Goal: Information Seeking & Learning: Find specific fact

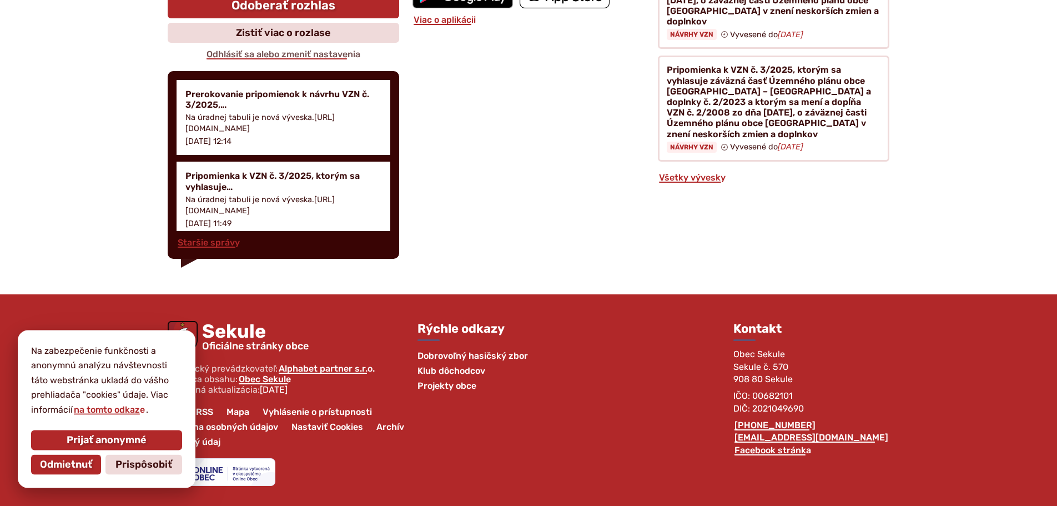
scroll to position [3263, 0]
click at [147, 434] on span "Prijať anonymné" at bounding box center [107, 440] width 80 height 12
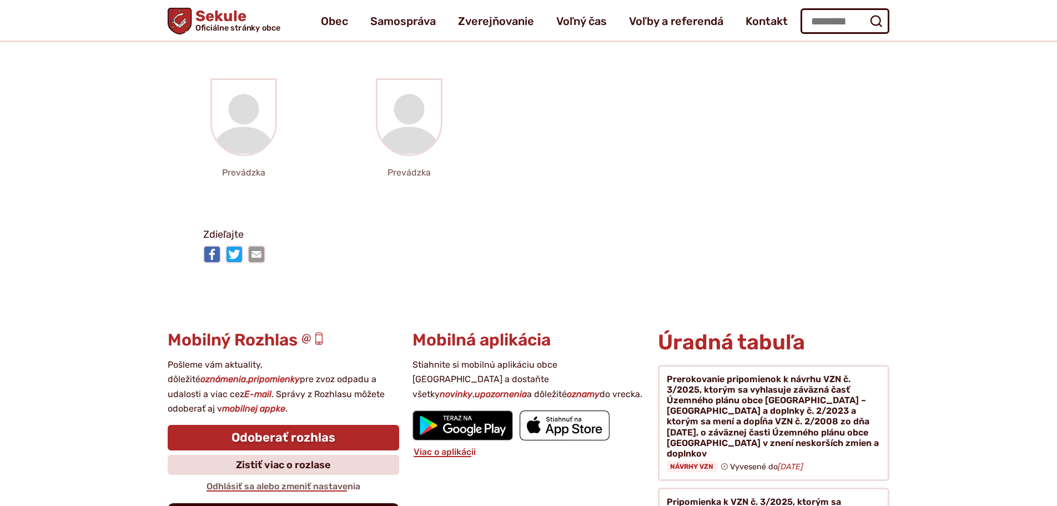
scroll to position [2423, 0]
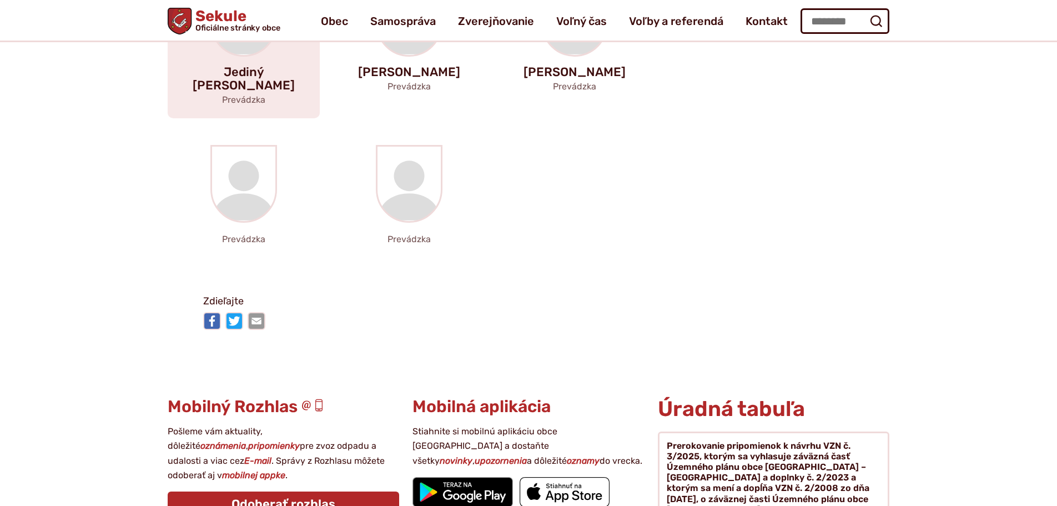
click at [210, 57] on div at bounding box center [243, 18] width 67 height 78
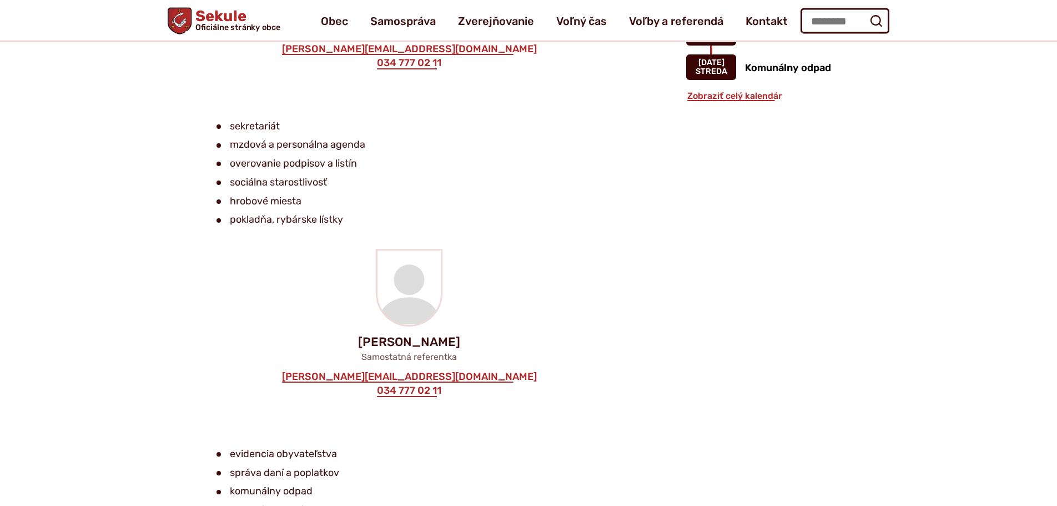
scroll to position [1025, 0]
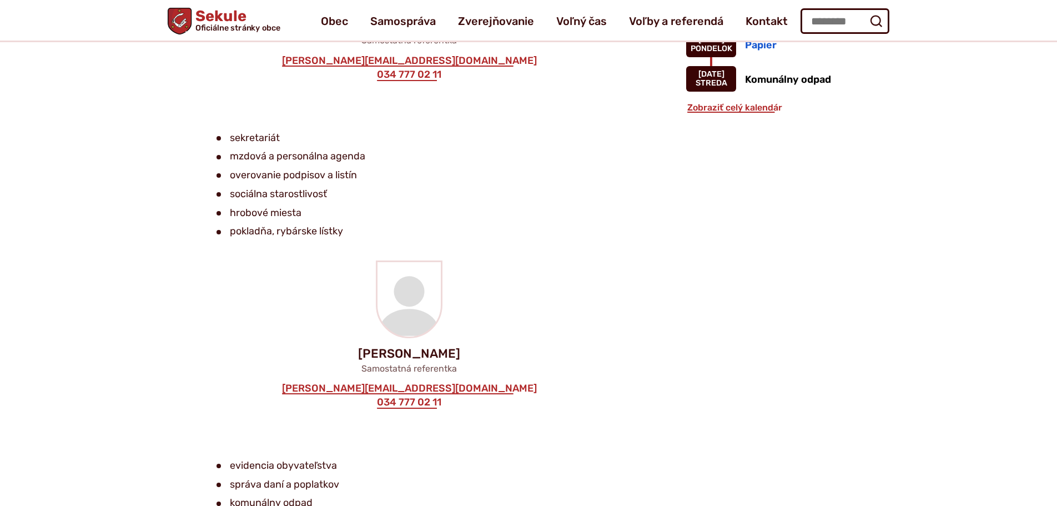
click at [257, 221] on li "hrobové miesta" at bounding box center [406, 213] width 381 height 17
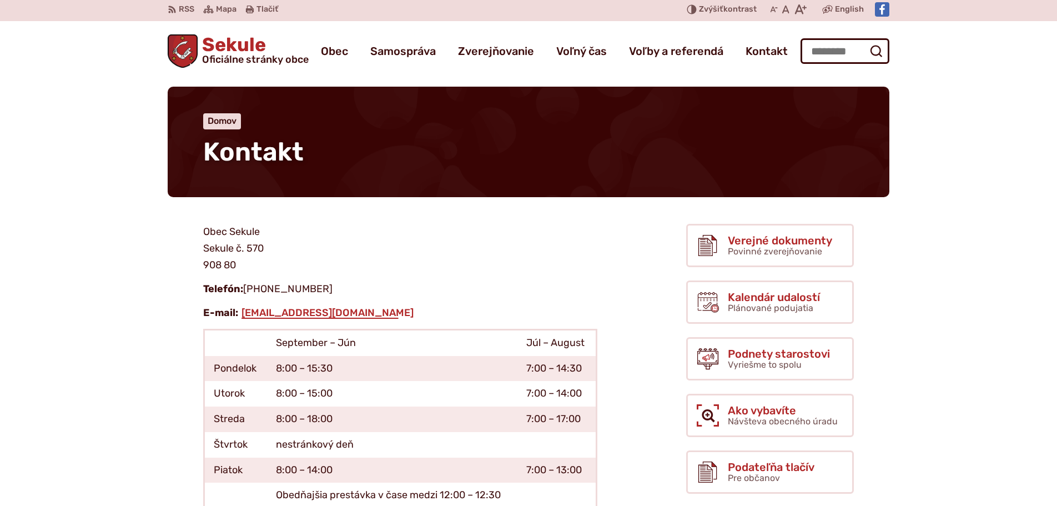
scroll to position [0, 0]
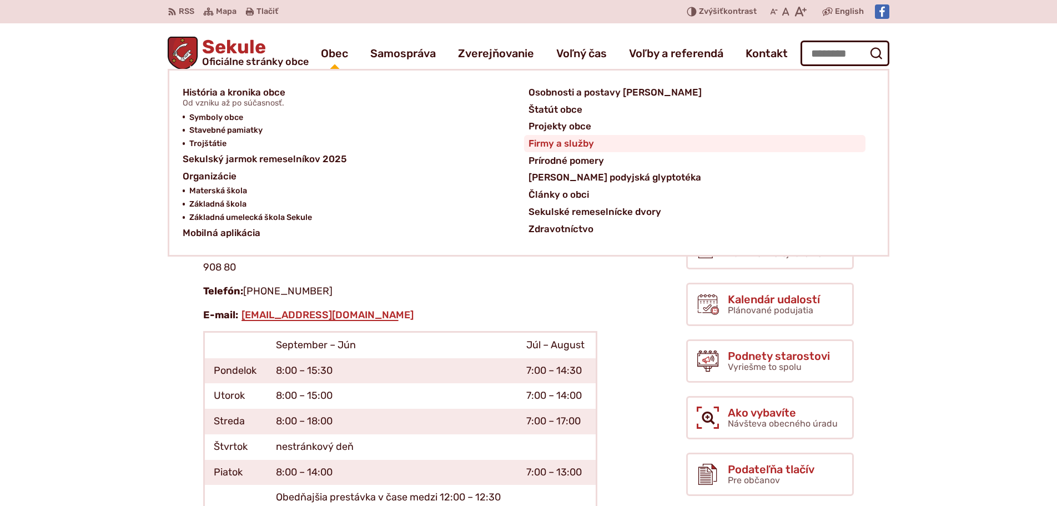
click at [587, 152] on span "Firmy a služby" at bounding box center [560, 143] width 65 height 17
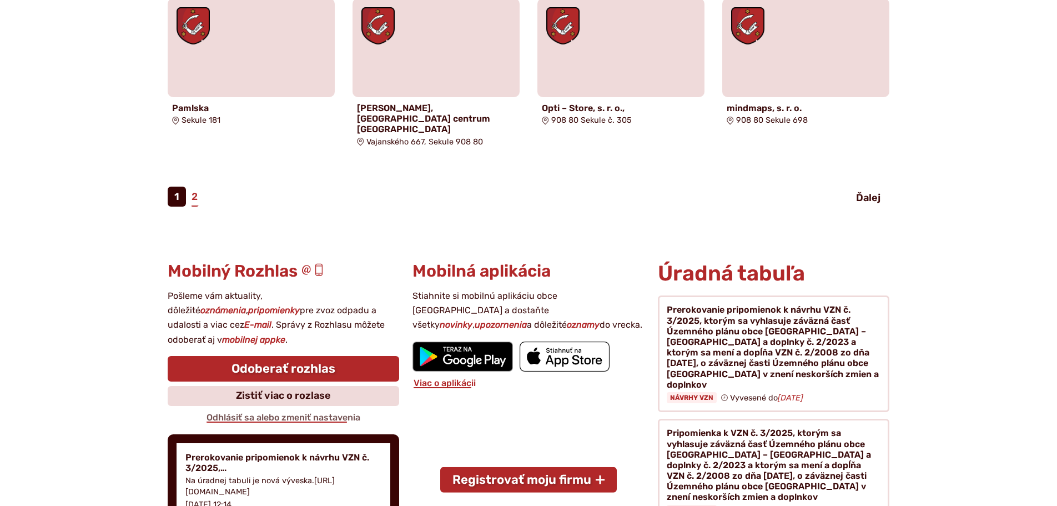
scroll to position [799, 0]
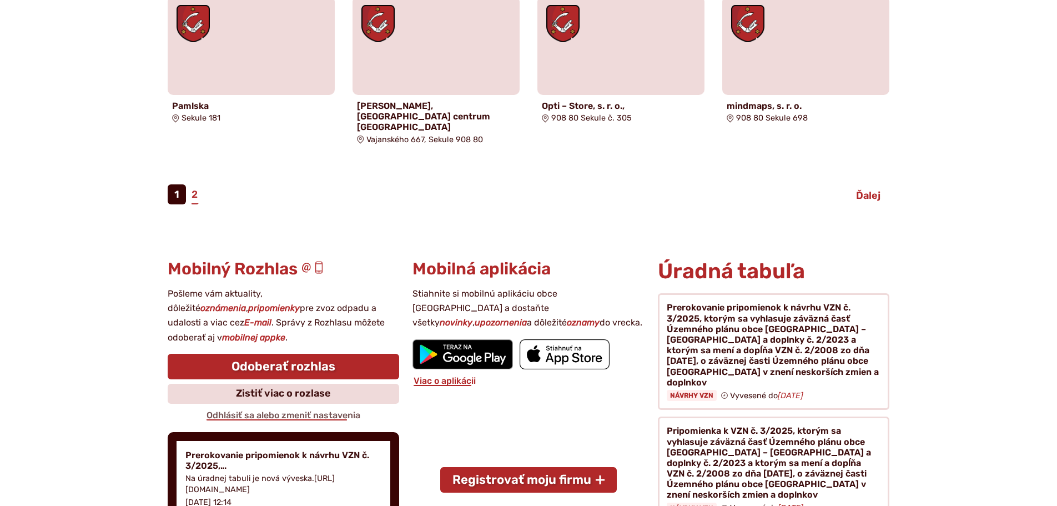
click at [880, 201] on span "Ďalej" at bounding box center [868, 195] width 24 height 12
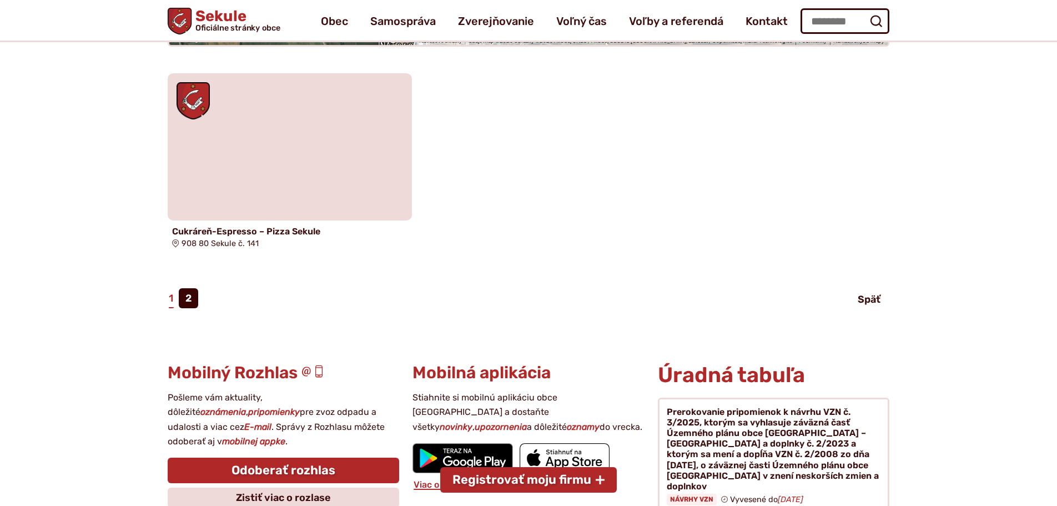
scroll to position [400, 0]
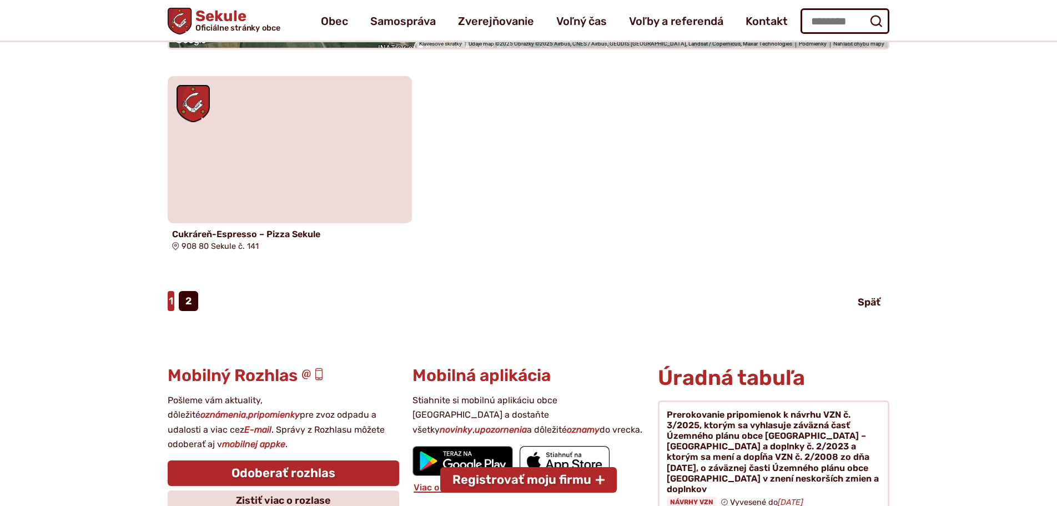
click at [168, 311] on link "1" at bounding box center [171, 301] width 7 height 20
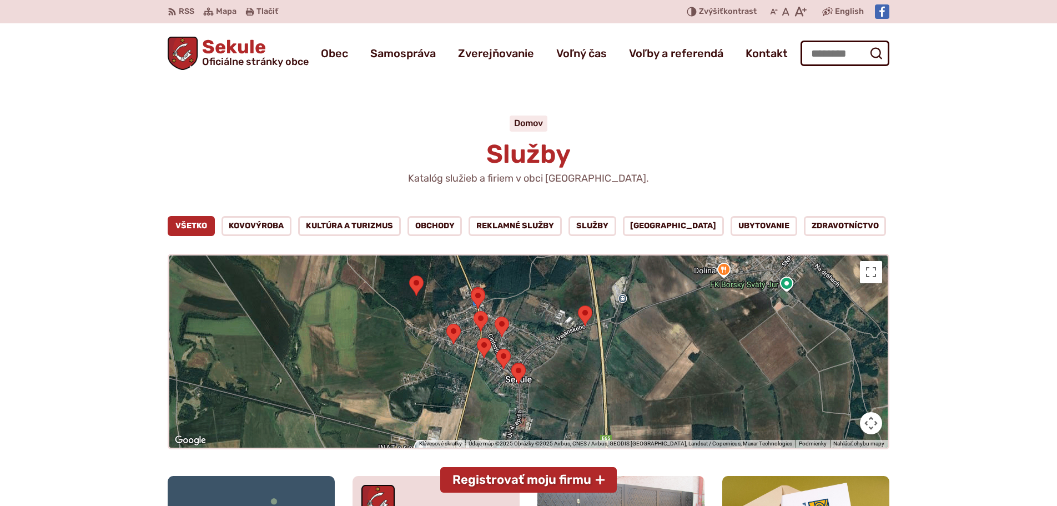
click at [511, 363] on area "Mapa služieb" at bounding box center [511, 363] width 0 height 0
click at [578, 305] on area "Mapa služieb" at bounding box center [578, 305] width 0 height 0
click at [409, 275] on area "Mapa služieb" at bounding box center [409, 275] width 0 height 0
click at [473, 311] on area "Mapa služieb" at bounding box center [473, 311] width 0 height 0
click at [477, 337] on area "Mapa služieb" at bounding box center [477, 337] width 0 height 0
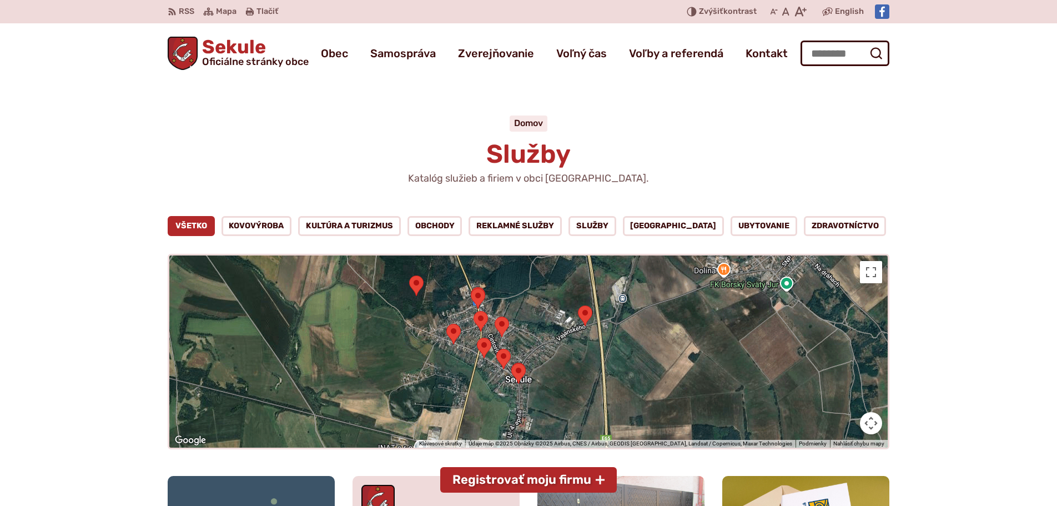
click at [471, 288] on area "Mapa služieb" at bounding box center [471, 288] width 0 height 0
click at [495, 316] on area "Mapa služieb" at bounding box center [495, 316] width 0 height 0
click at [473, 311] on area "Mapa služieb" at bounding box center [473, 311] width 0 height 0
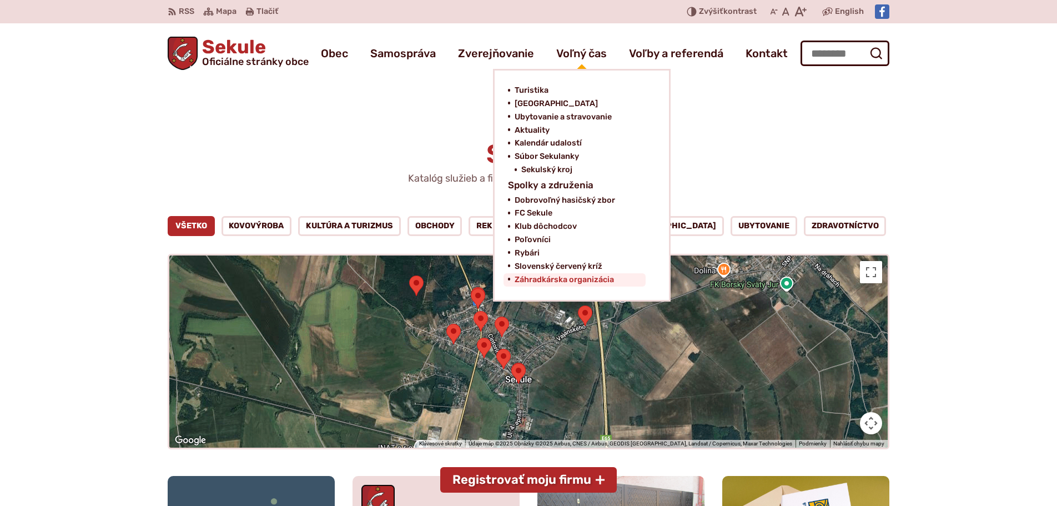
click at [614, 286] on span "Záhradkárska organizácia" at bounding box center [563, 279] width 99 height 13
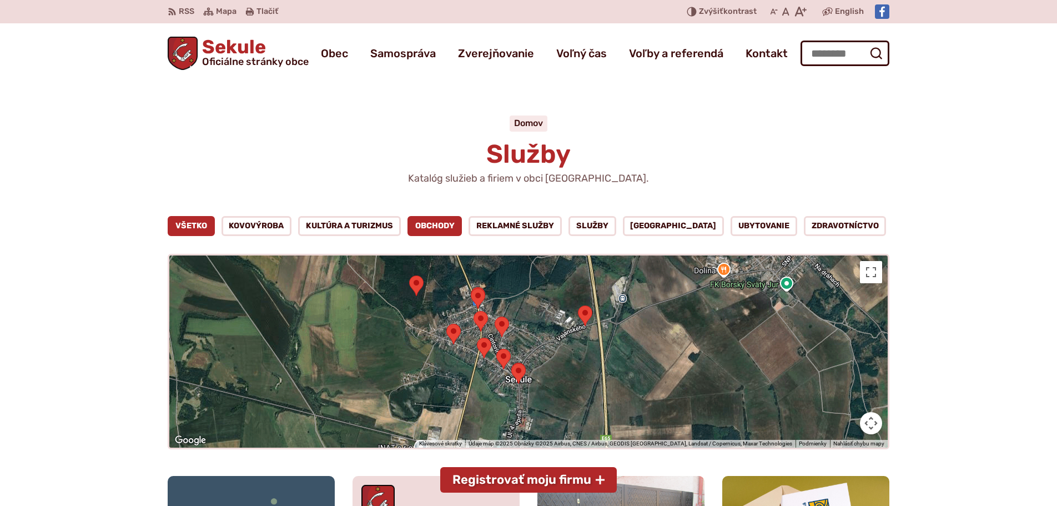
click at [416, 236] on link "Obchody" at bounding box center [434, 226] width 55 height 20
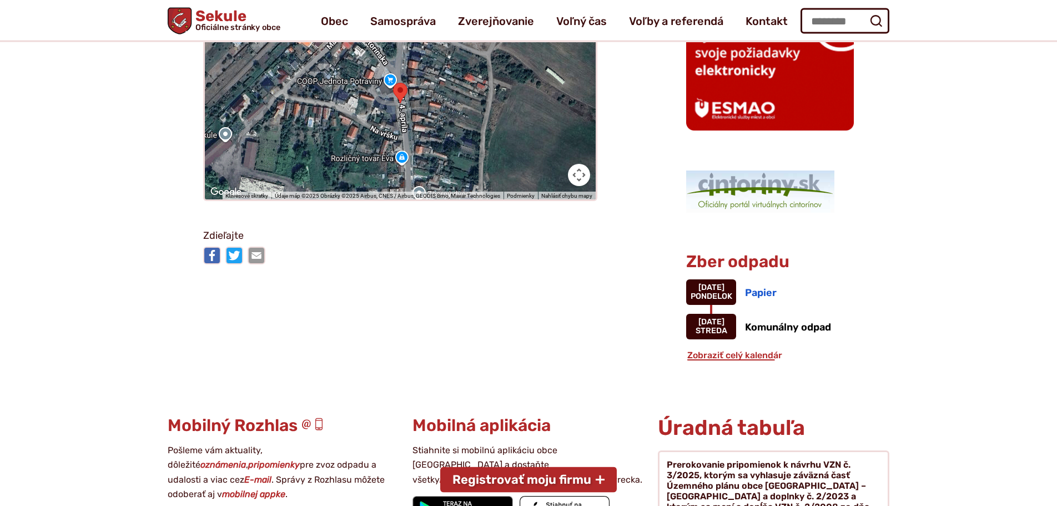
scroll to position [799, 0]
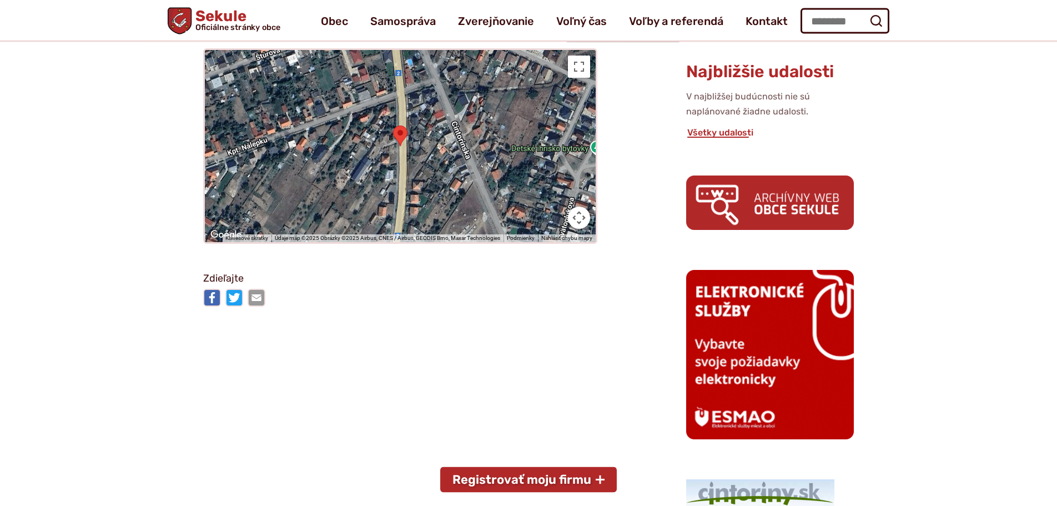
scroll to position [400, 0]
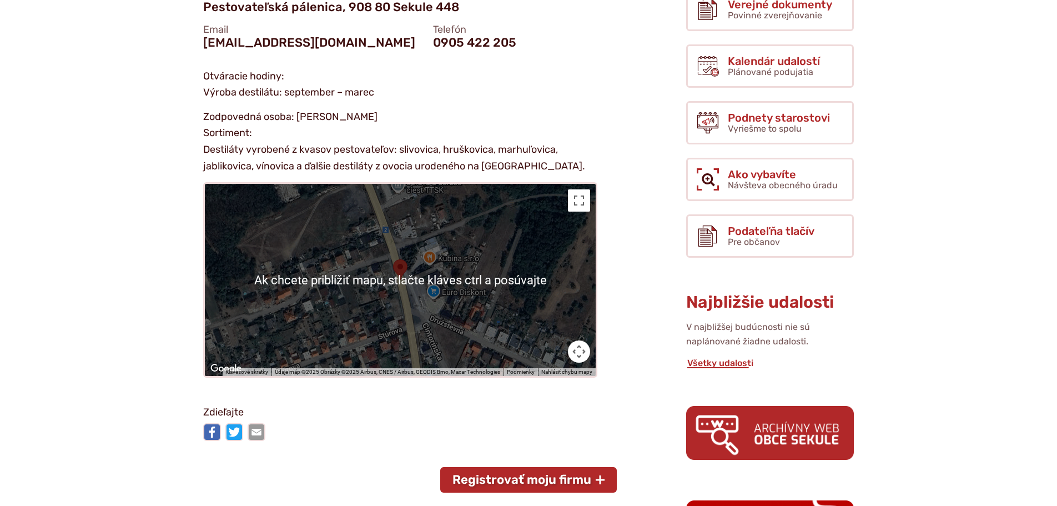
scroll to position [67, 0]
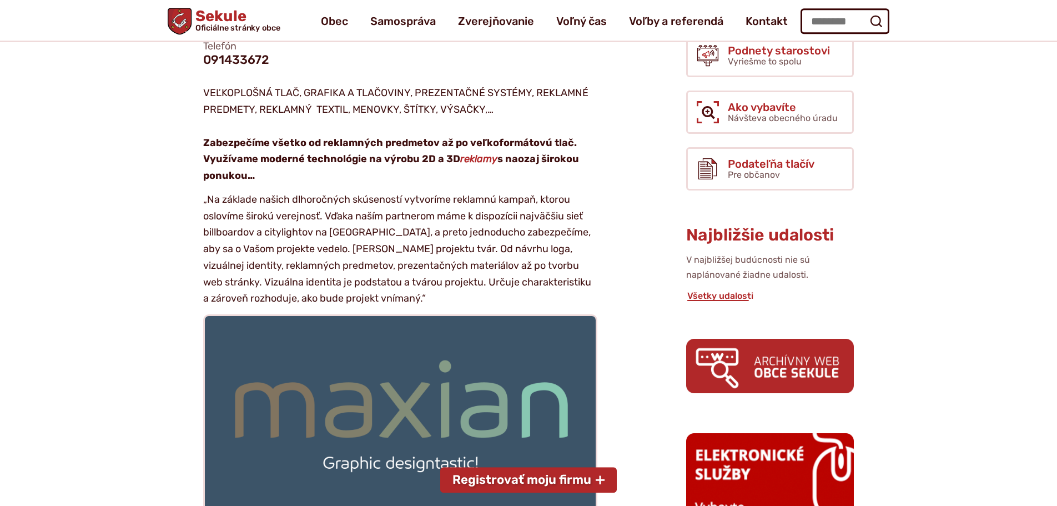
scroll to position [333, 0]
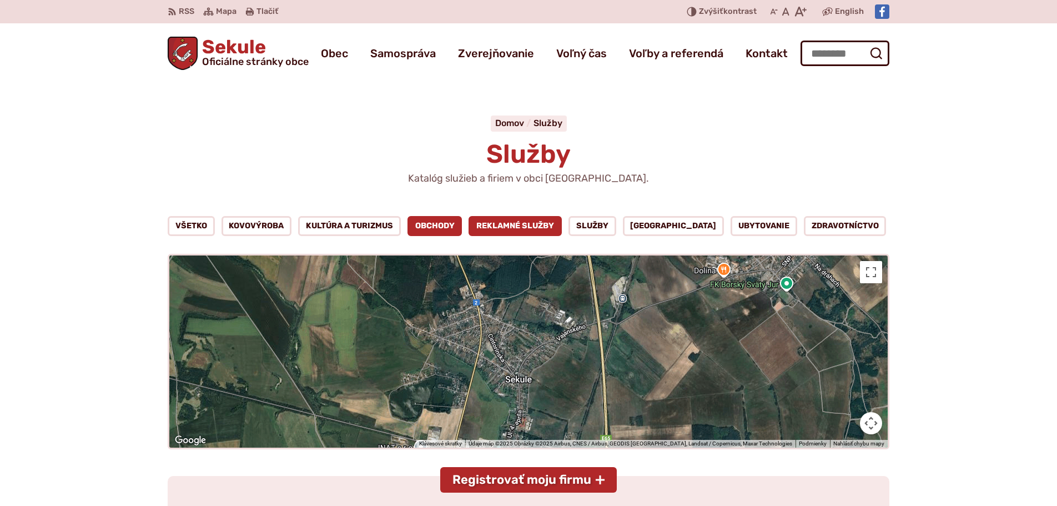
click at [544, 236] on link "REKLAMNÉ SLUŽBY" at bounding box center [514, 226] width 93 height 20
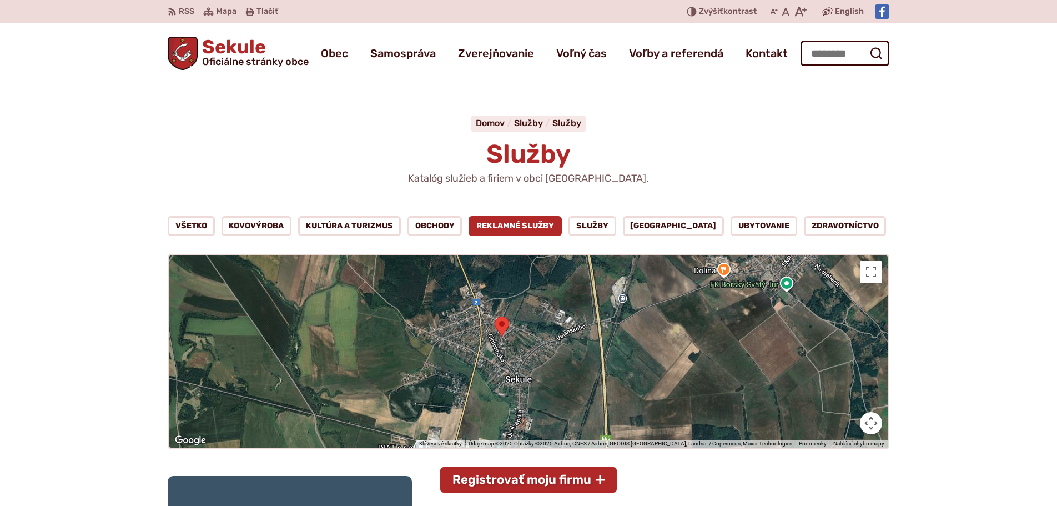
click at [537, 185] on p "Katalóg služieb a firiem v obci [GEOGRAPHIC_DATA]." at bounding box center [528, 179] width 266 height 12
click at [531, 125] on span "Služby" at bounding box center [528, 123] width 29 height 11
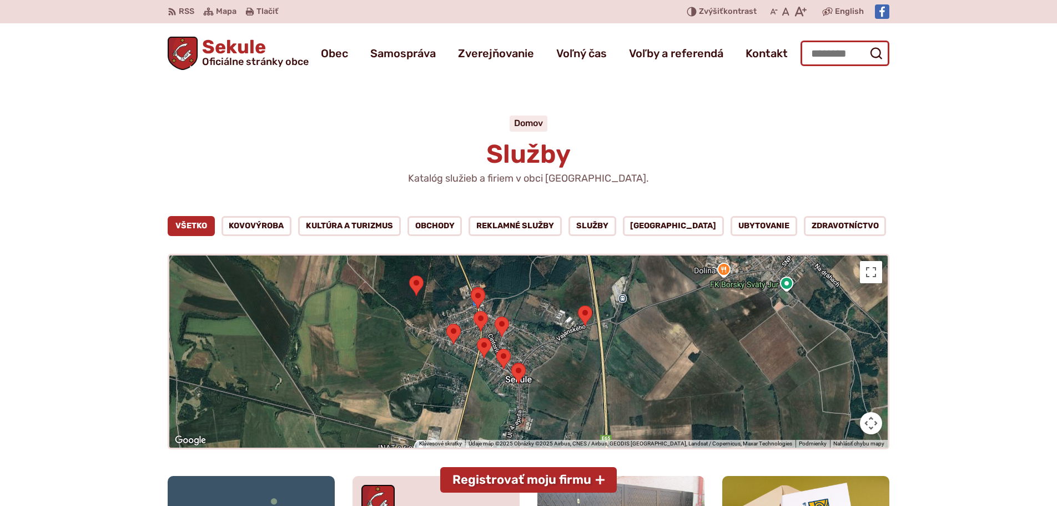
click at [852, 56] on input "Hľadať:" at bounding box center [844, 54] width 89 height 26
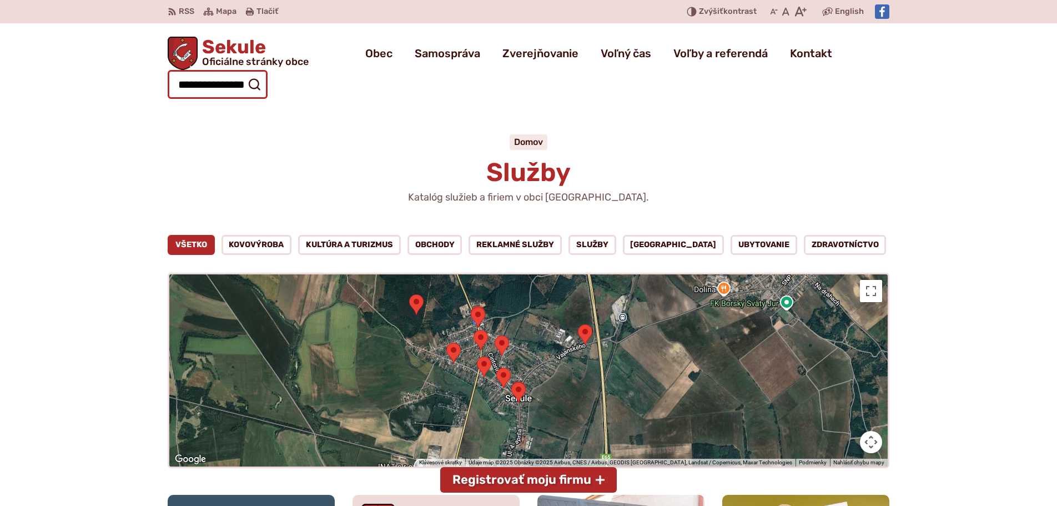
scroll to position [0, 27]
type input "**********"
click at [261, 78] on icon "submit" at bounding box center [254, 84] width 13 height 13
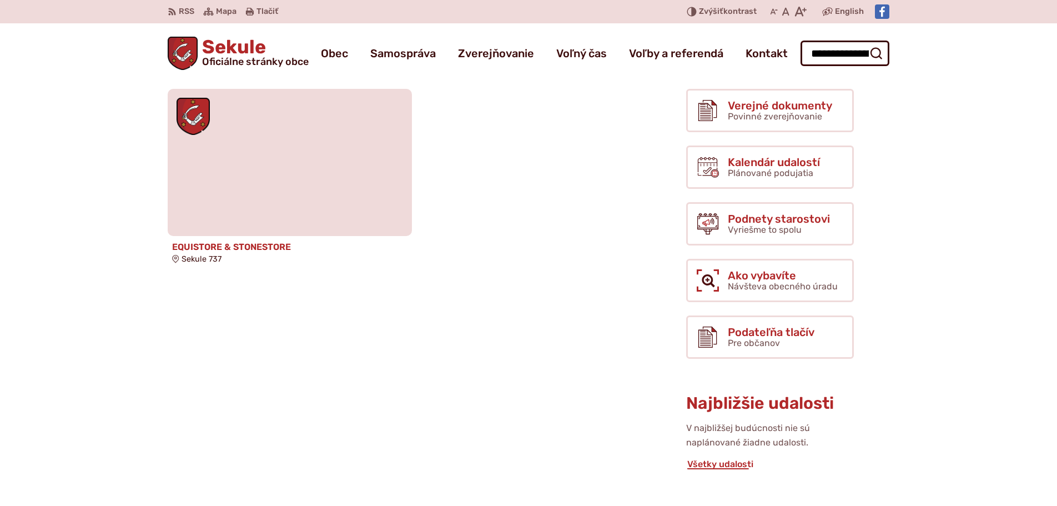
click at [178, 175] on figure at bounding box center [290, 162] width 244 height 147
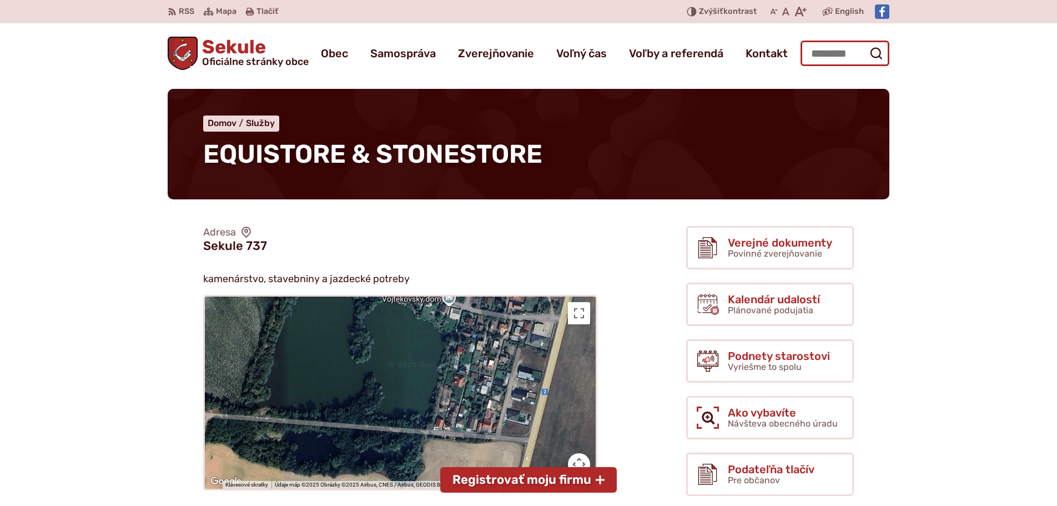
click at [843, 59] on input "Hľadať:" at bounding box center [844, 54] width 89 height 26
drag, startPoint x: 869, startPoint y: 59, endPoint x: 870, endPoint y: 65, distance: 6.1
click at [869, 59] on input "********" at bounding box center [844, 54] width 89 height 26
type input "********"
click at [866, 43] on button "Odoslať vyhľadávací formulár" at bounding box center [876, 53] width 20 height 20
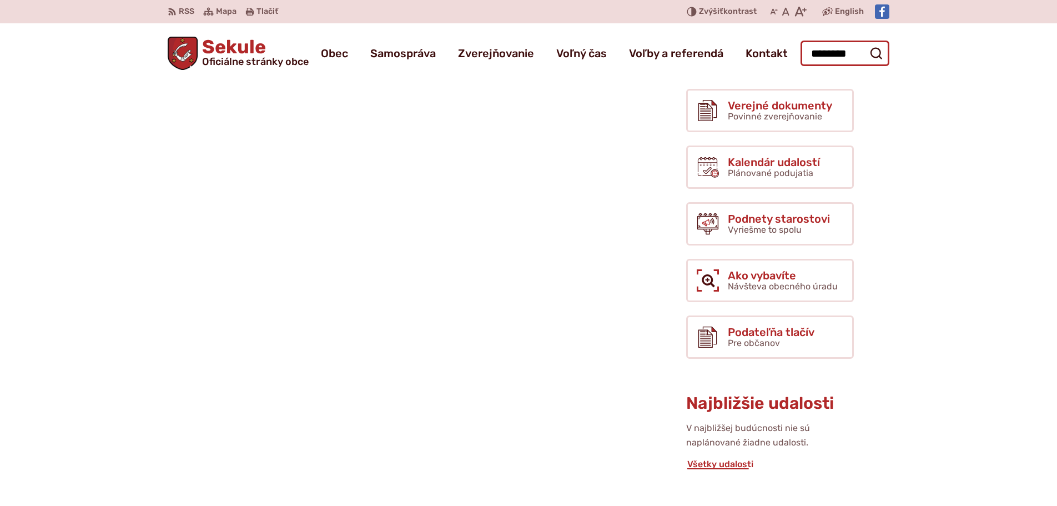
click at [867, 60] on input "********" at bounding box center [844, 54] width 89 height 26
type input "********"
click at [882, 57] on icon "submit" at bounding box center [875, 53] width 13 height 13
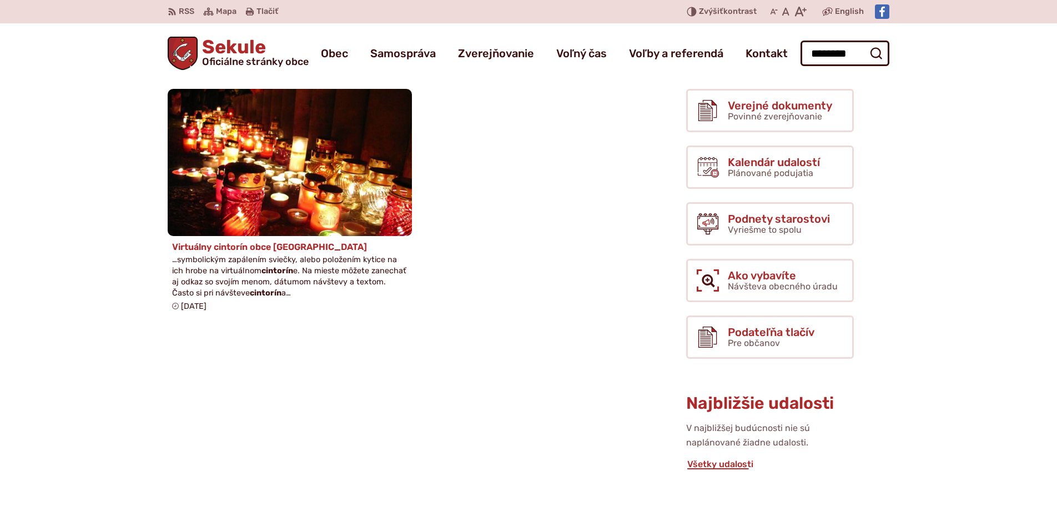
click at [250, 297] on strong "cintorín" at bounding box center [266, 292] width 32 height 9
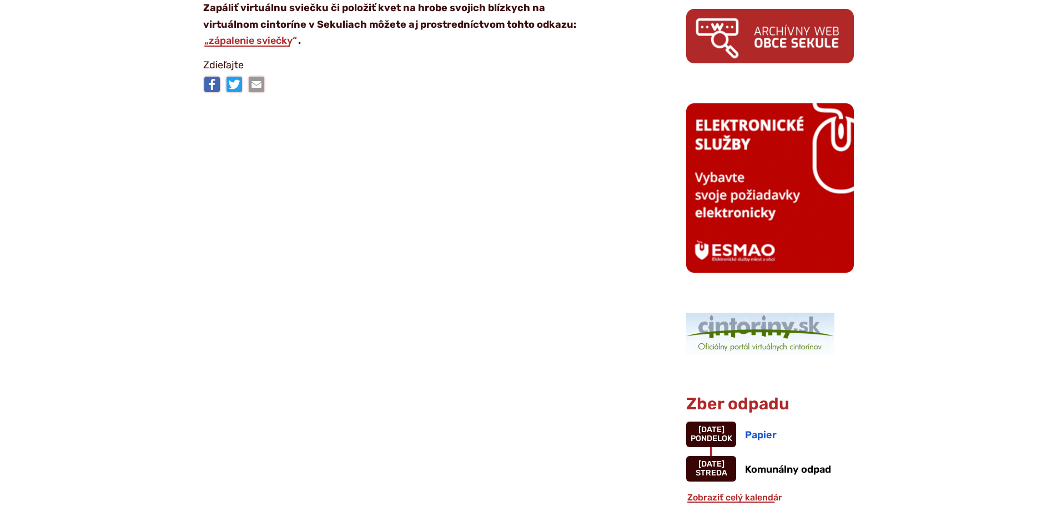
scroll to position [733, 0]
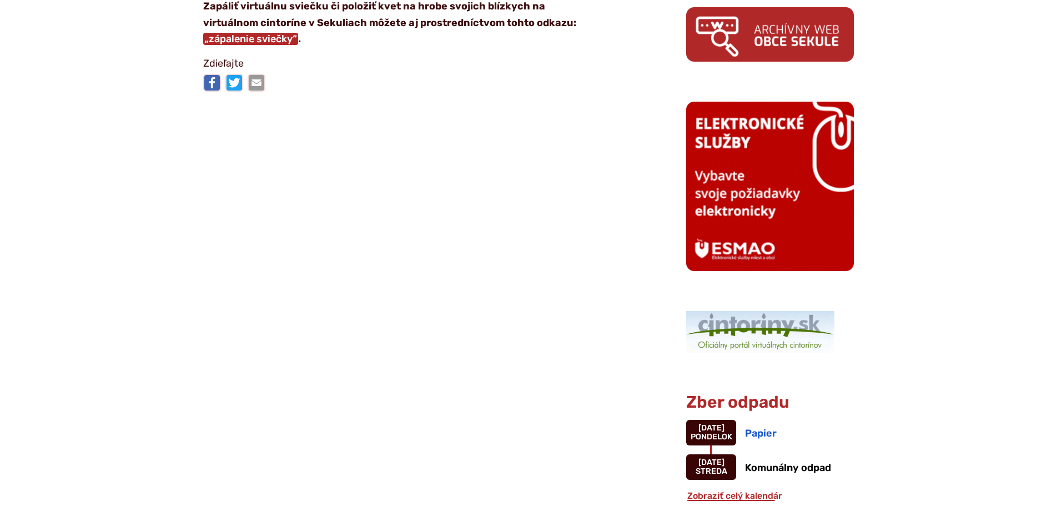
click at [298, 45] on link "„zápalenie sviečky“" at bounding box center [250, 39] width 95 height 12
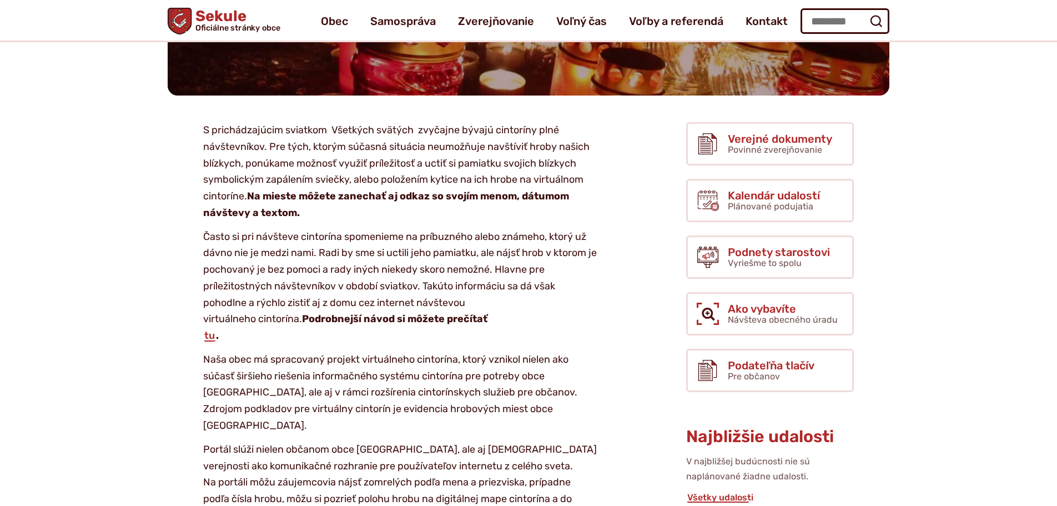
scroll to position [0, 0]
